Goal: Communication & Community: Connect with others

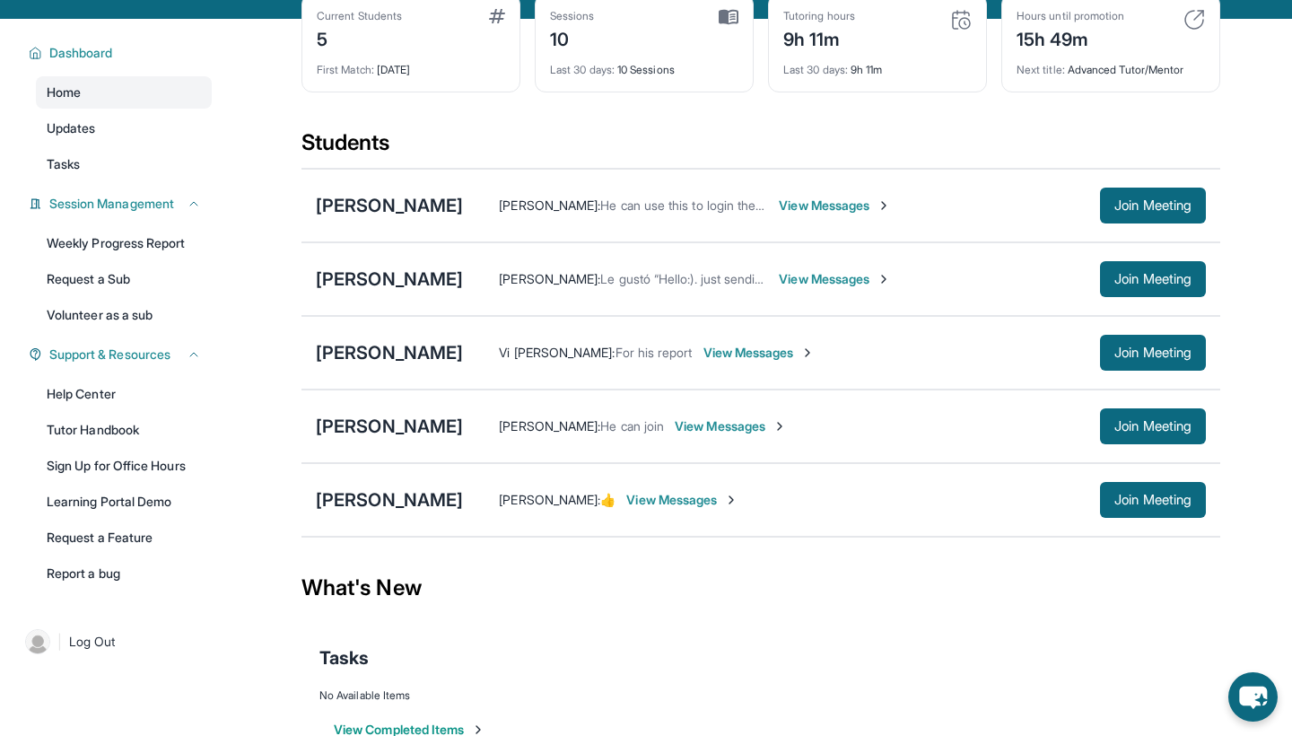
scroll to position [109, 0]
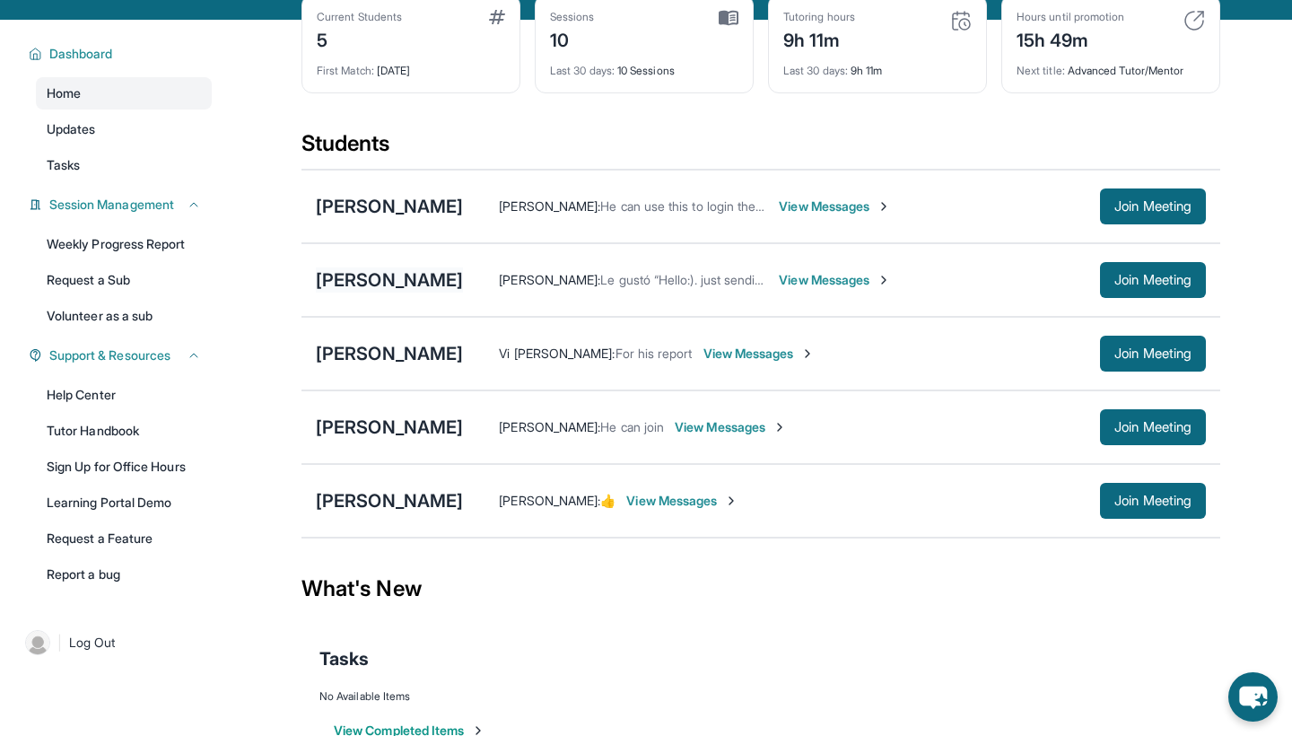
click at [414, 280] on div "[PERSON_NAME]" at bounding box center [389, 279] width 147 height 25
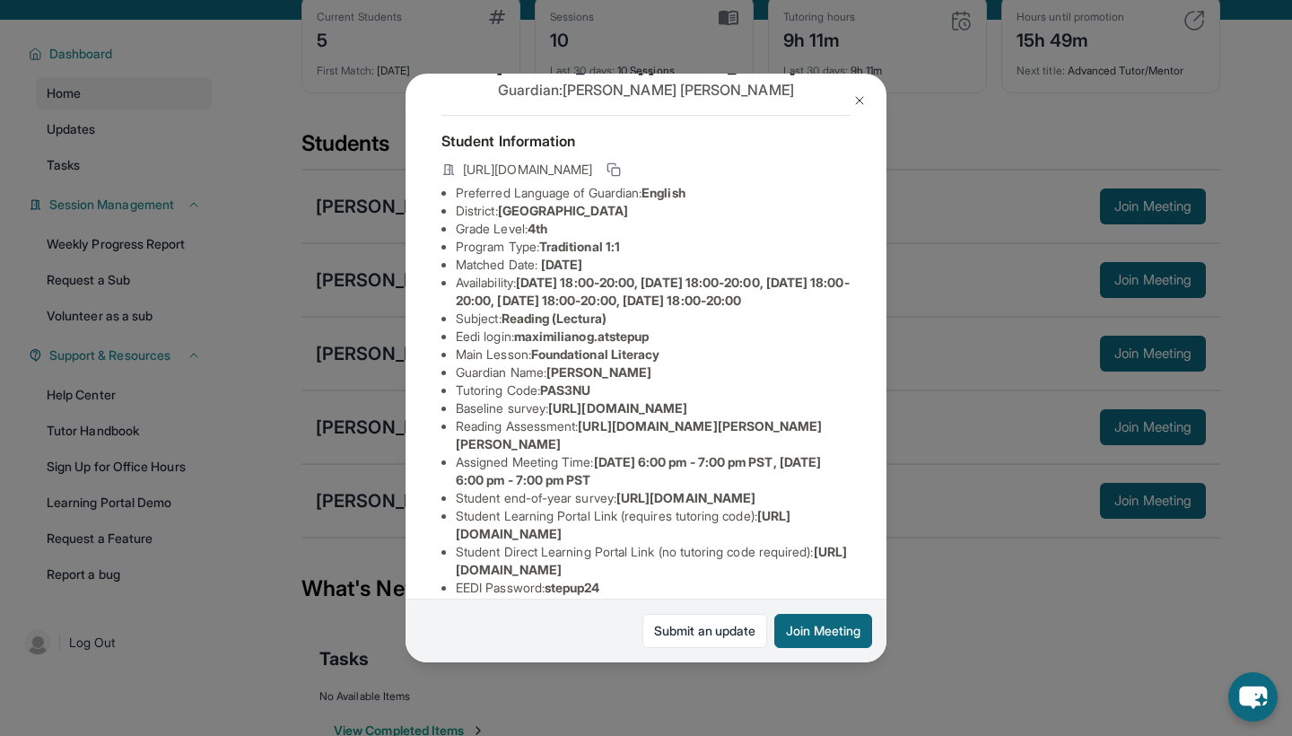
scroll to position [58, 0]
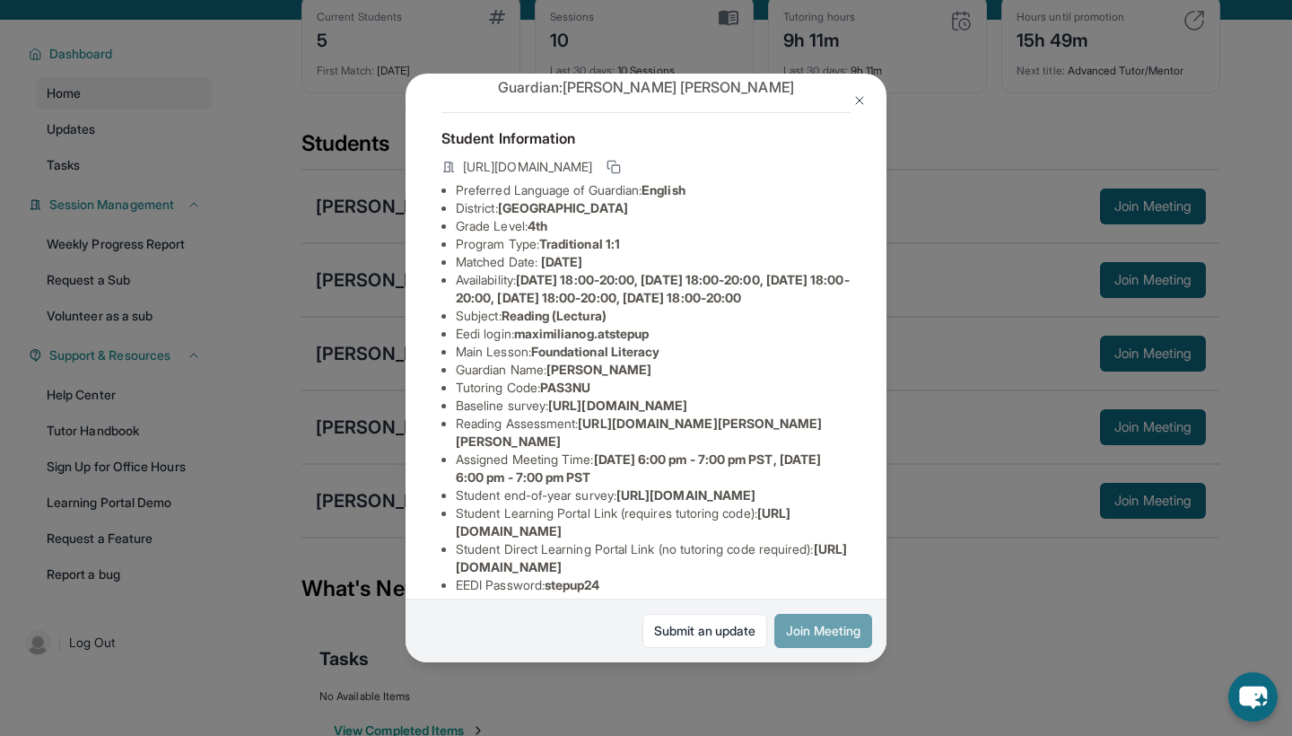
click at [797, 630] on button "Join Meeting" at bounding box center [823, 631] width 98 height 34
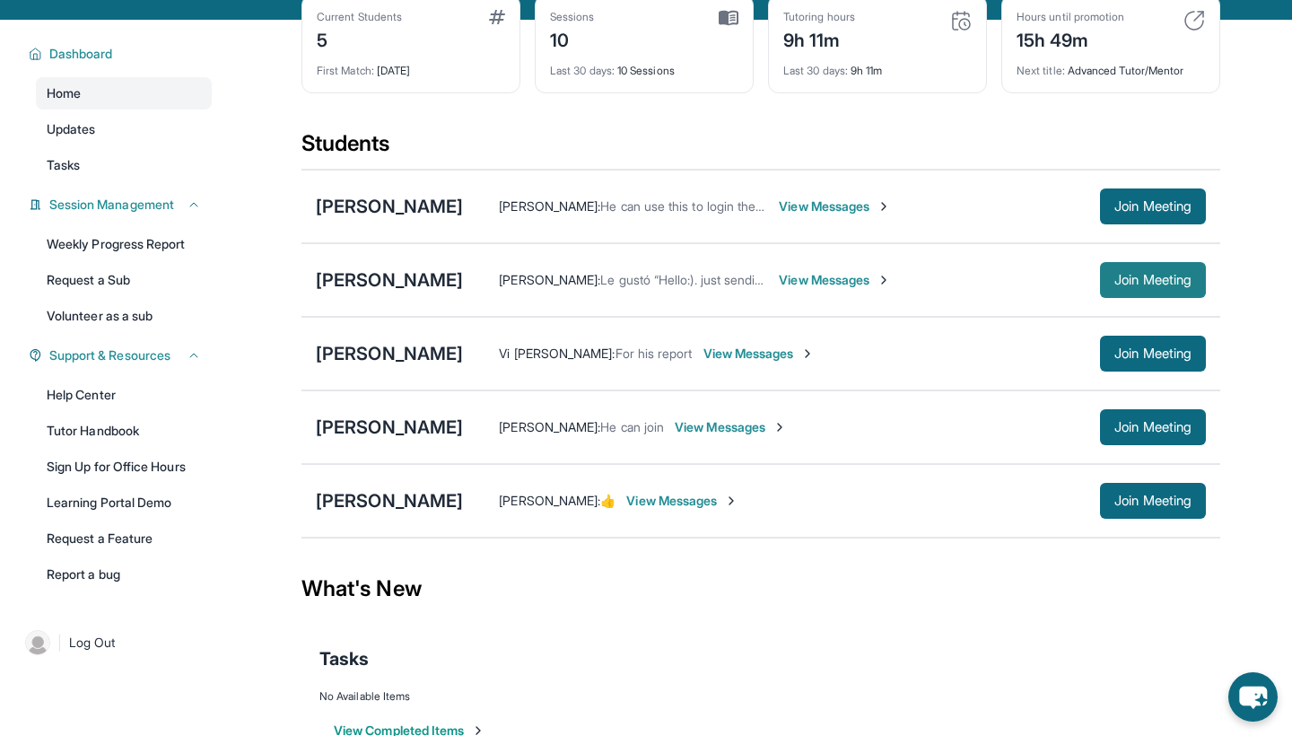
click at [1152, 280] on span "Join Meeting" at bounding box center [1152, 279] width 77 height 11
click at [402, 266] on div "[PERSON_NAME] [PERSON_NAME] : Le gustó “Hello:). just sending a reminder for [D…" at bounding box center [760, 280] width 919 height 74
click at [858, 289] on div "[PERSON_NAME] : Le gustó “Hello:). just sending a reminder for [DATE] session f…" at bounding box center [834, 280] width 743 height 36
click at [858, 282] on span "View Messages" at bounding box center [835, 280] width 112 height 18
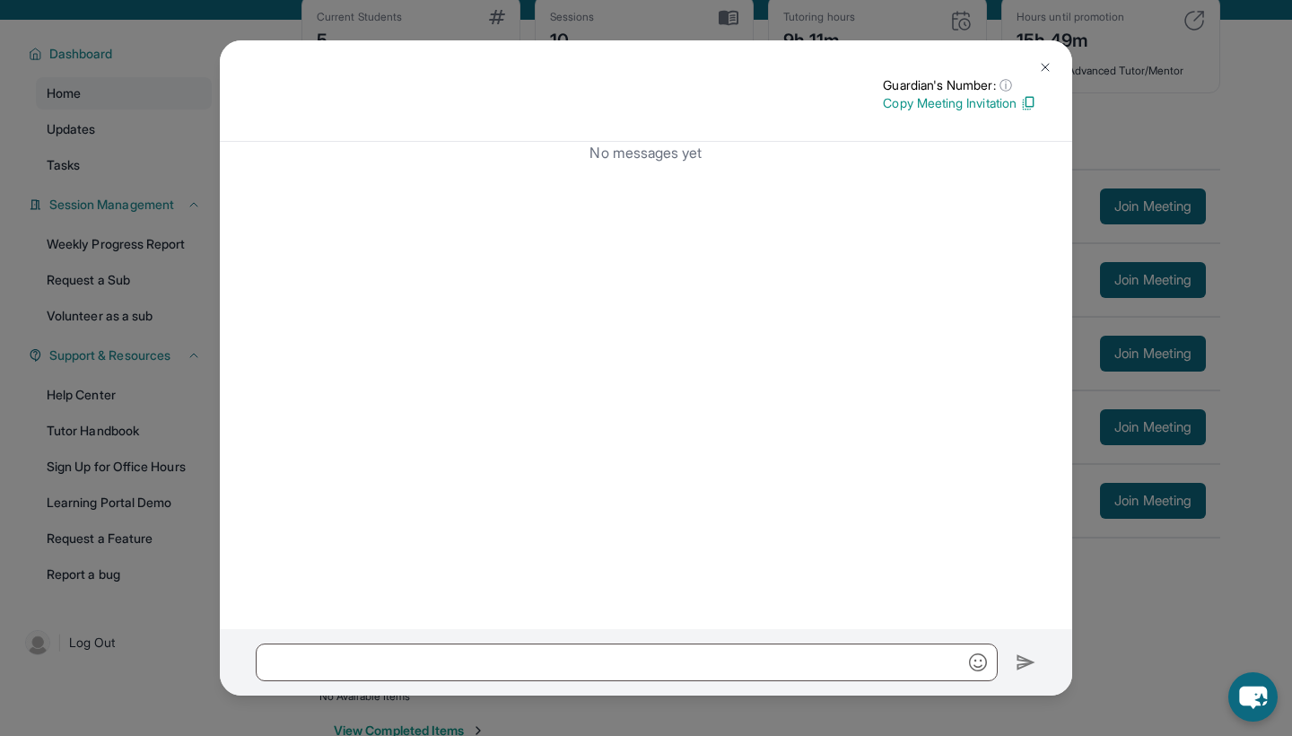
click at [1041, 66] on img at bounding box center [1045, 67] width 14 height 14
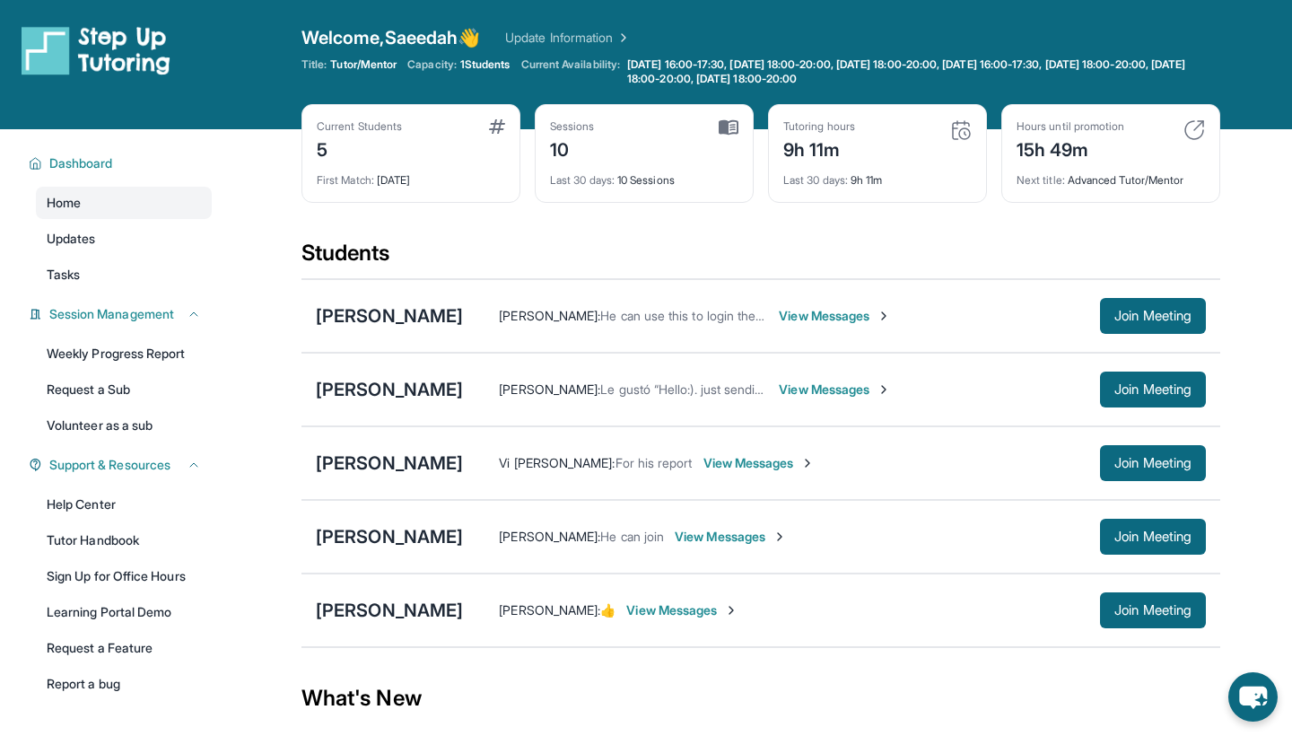
scroll to position [156, 0]
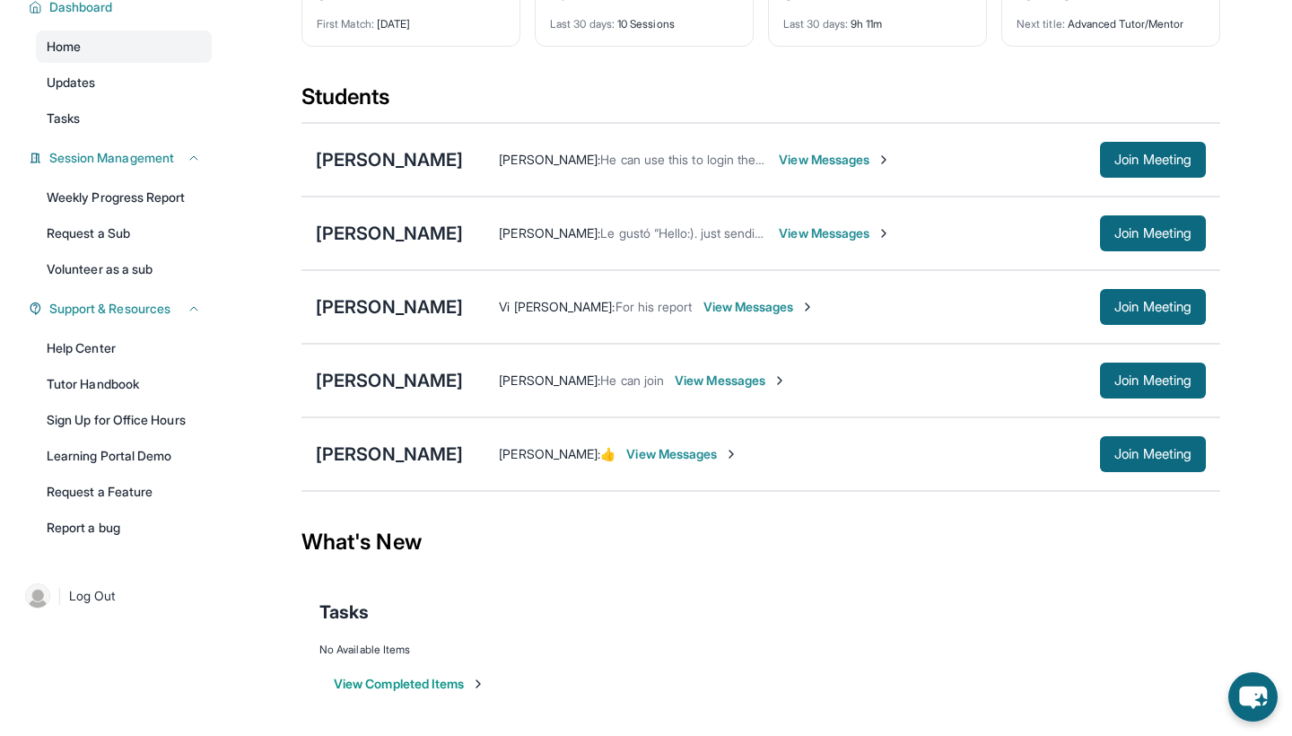
click at [675, 381] on span "View Messages" at bounding box center [731, 380] width 112 height 18
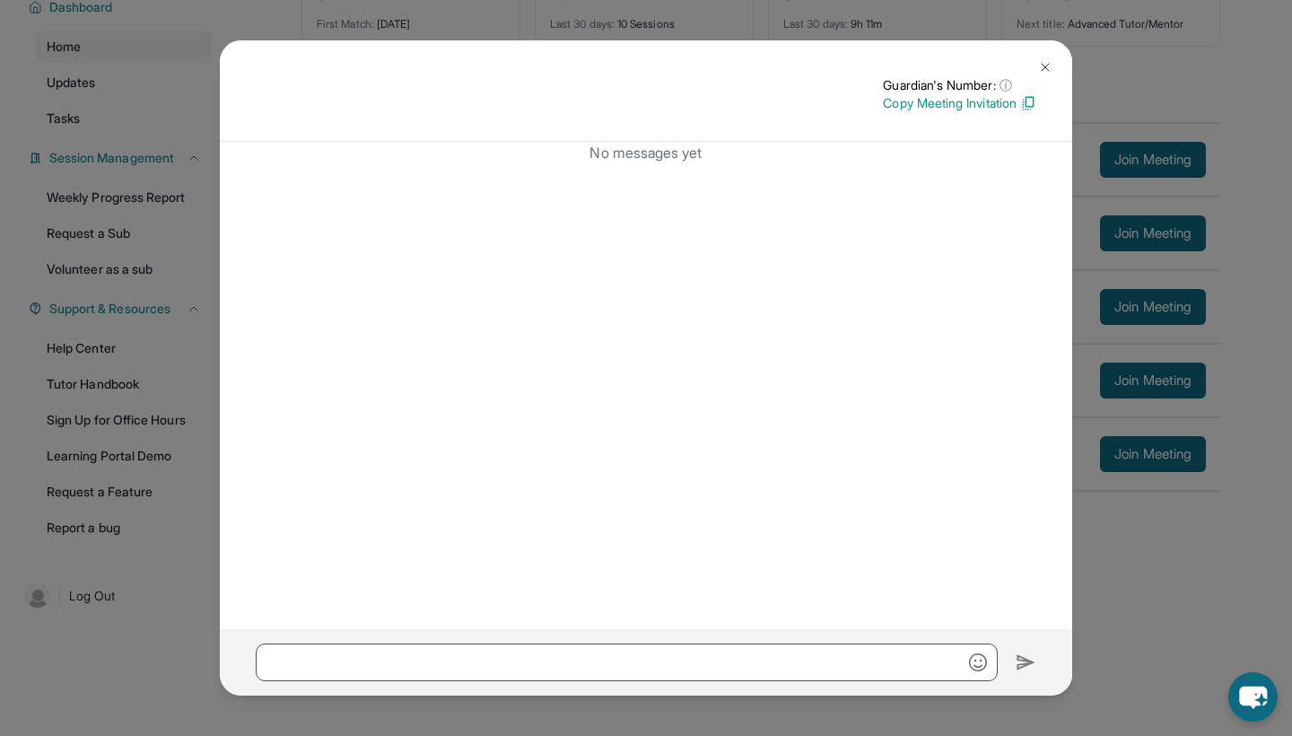
click at [1044, 65] on img at bounding box center [1045, 67] width 14 height 14
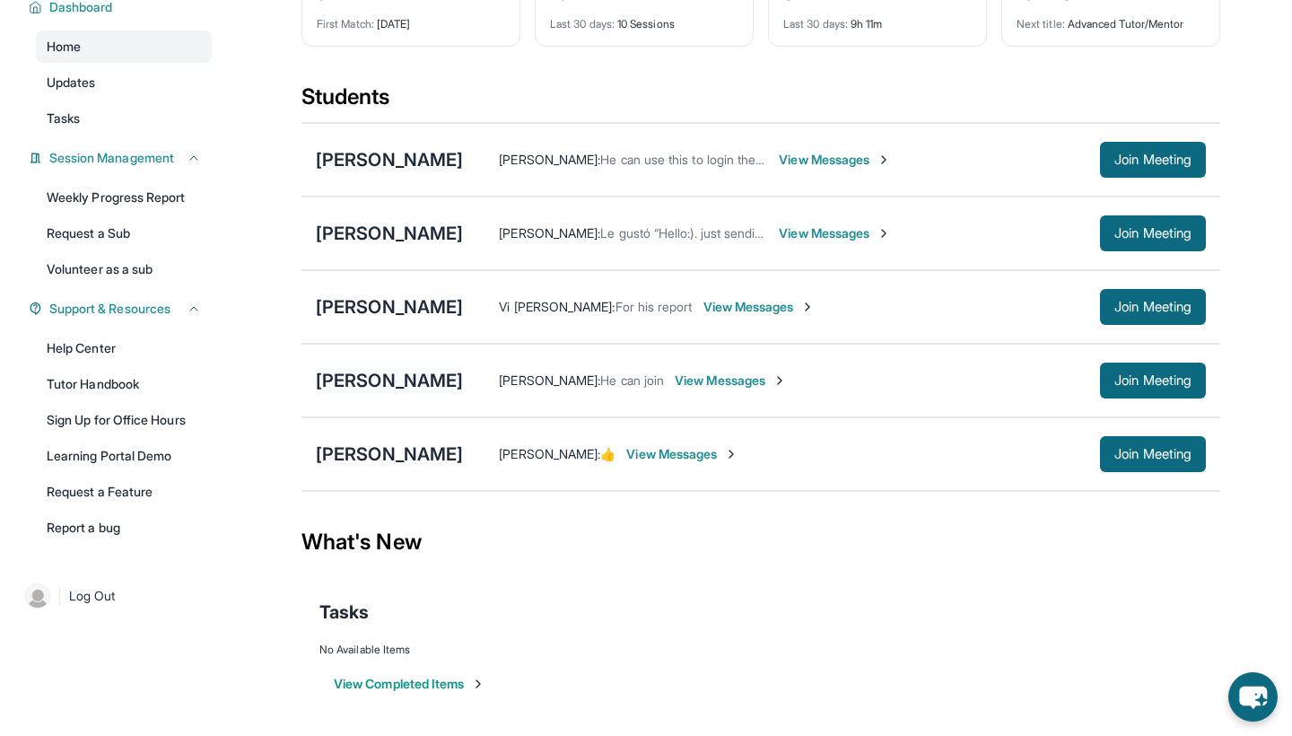
click at [404, 382] on div "[PERSON_NAME]" at bounding box center [389, 380] width 147 height 25
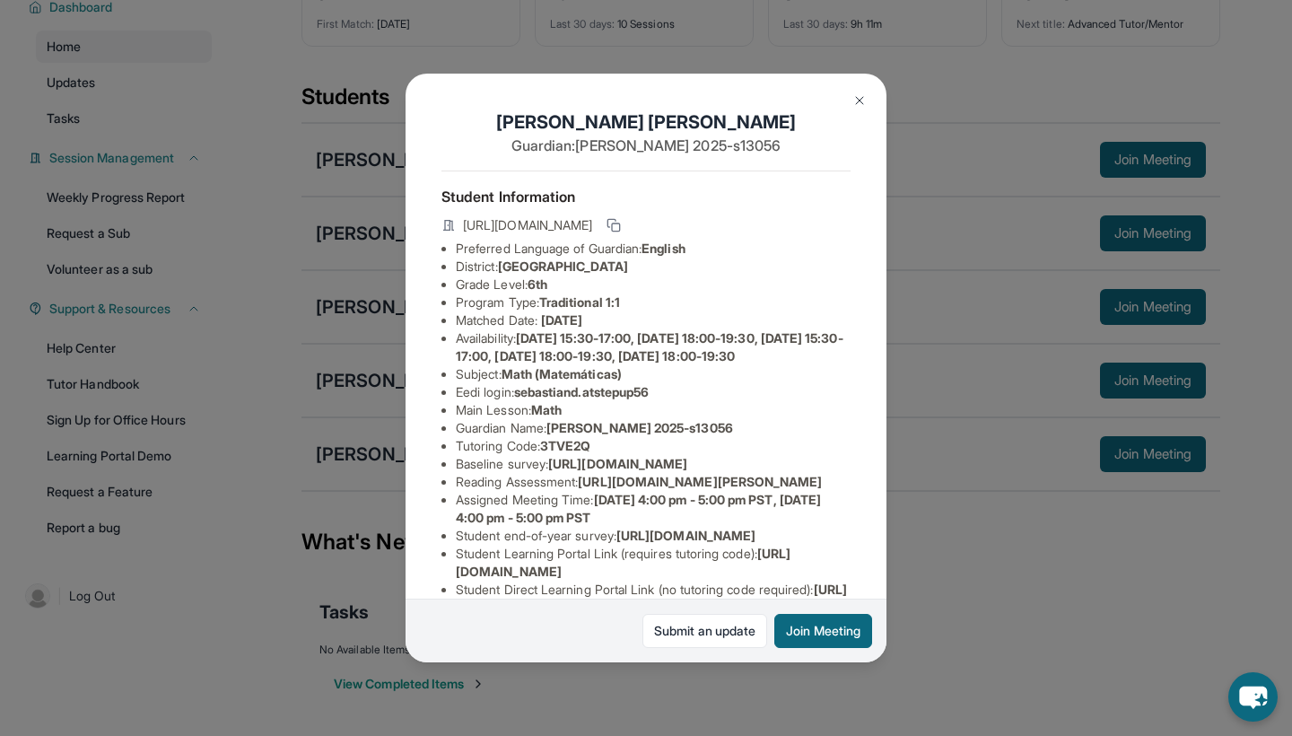
click at [851, 100] on button at bounding box center [859, 101] width 36 height 36
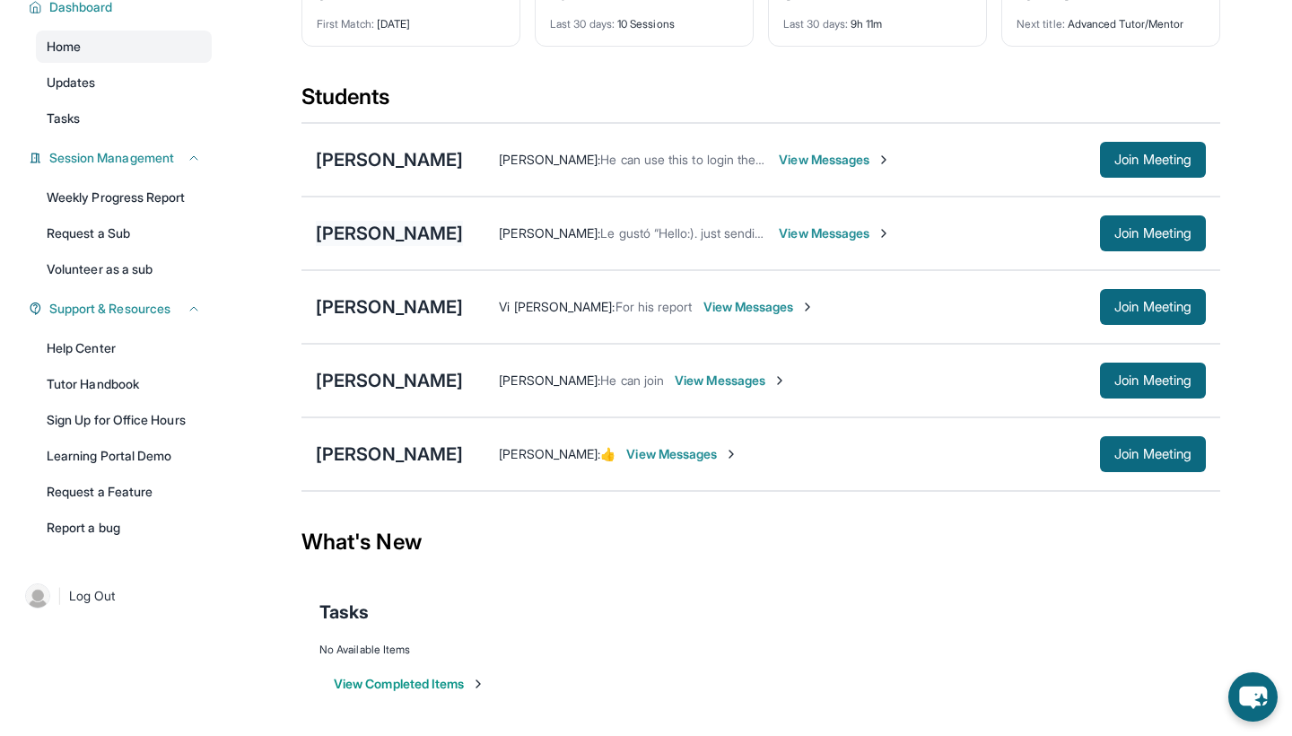
click at [431, 231] on div "[PERSON_NAME]" at bounding box center [389, 233] width 147 height 25
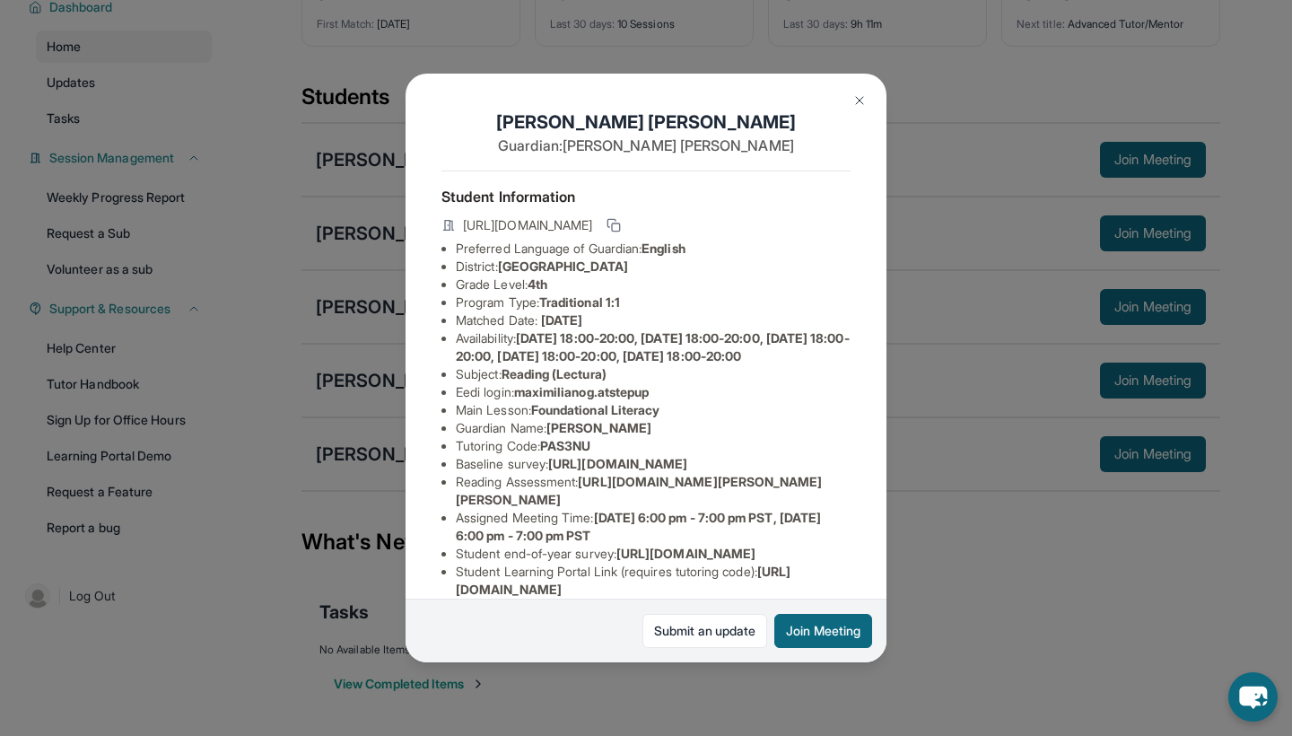
click at [857, 99] on img at bounding box center [859, 100] width 14 height 14
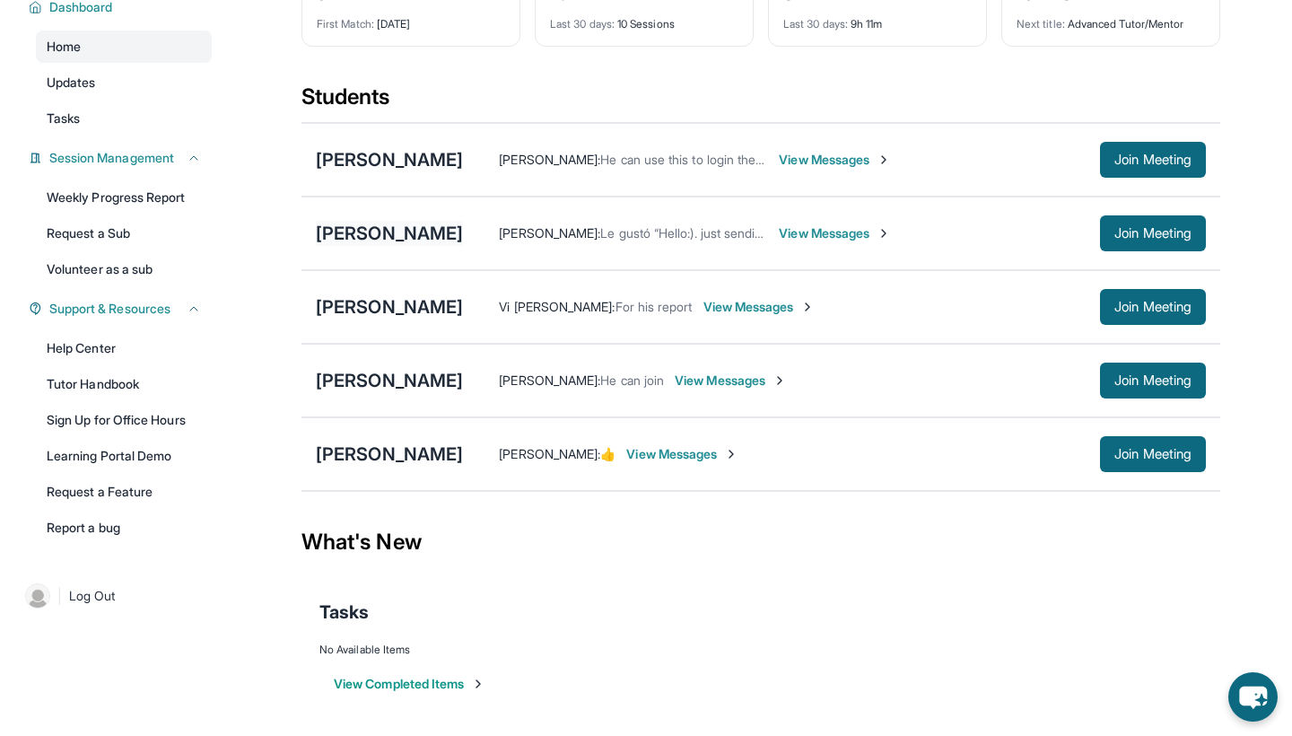
click at [439, 226] on div "[PERSON_NAME]" at bounding box center [389, 233] width 147 height 25
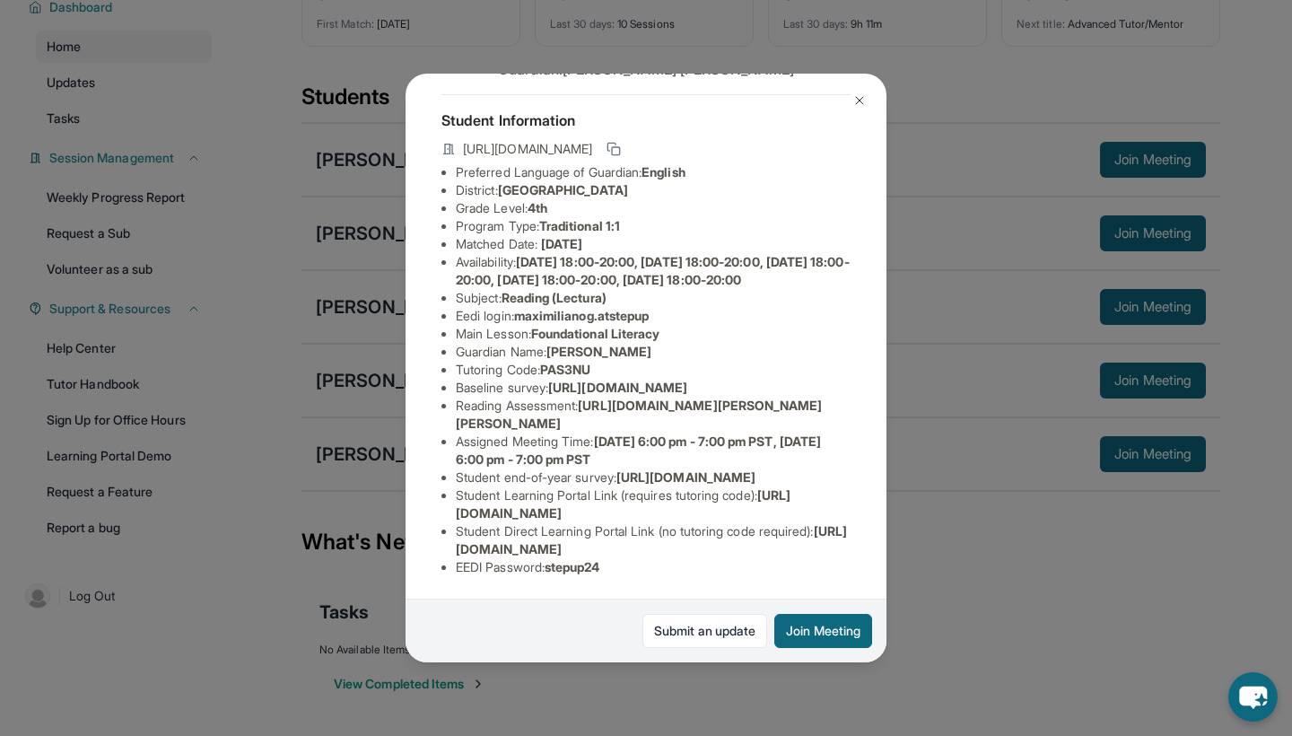
scroll to position [141, 62]
drag, startPoint x: 587, startPoint y: 415, endPoint x: 834, endPoint y: 434, distance: 248.3
click at [834, 434] on div "Maximiliano Gonzalez Guardian: Jovita Martinez Student Information https://stud…" at bounding box center [645, 368] width 481 height 588
copy li "[URL][DOMAIN_NAME][PERSON_NAME][PERSON_NAME]"
